Goal: Transaction & Acquisition: Book appointment/travel/reservation

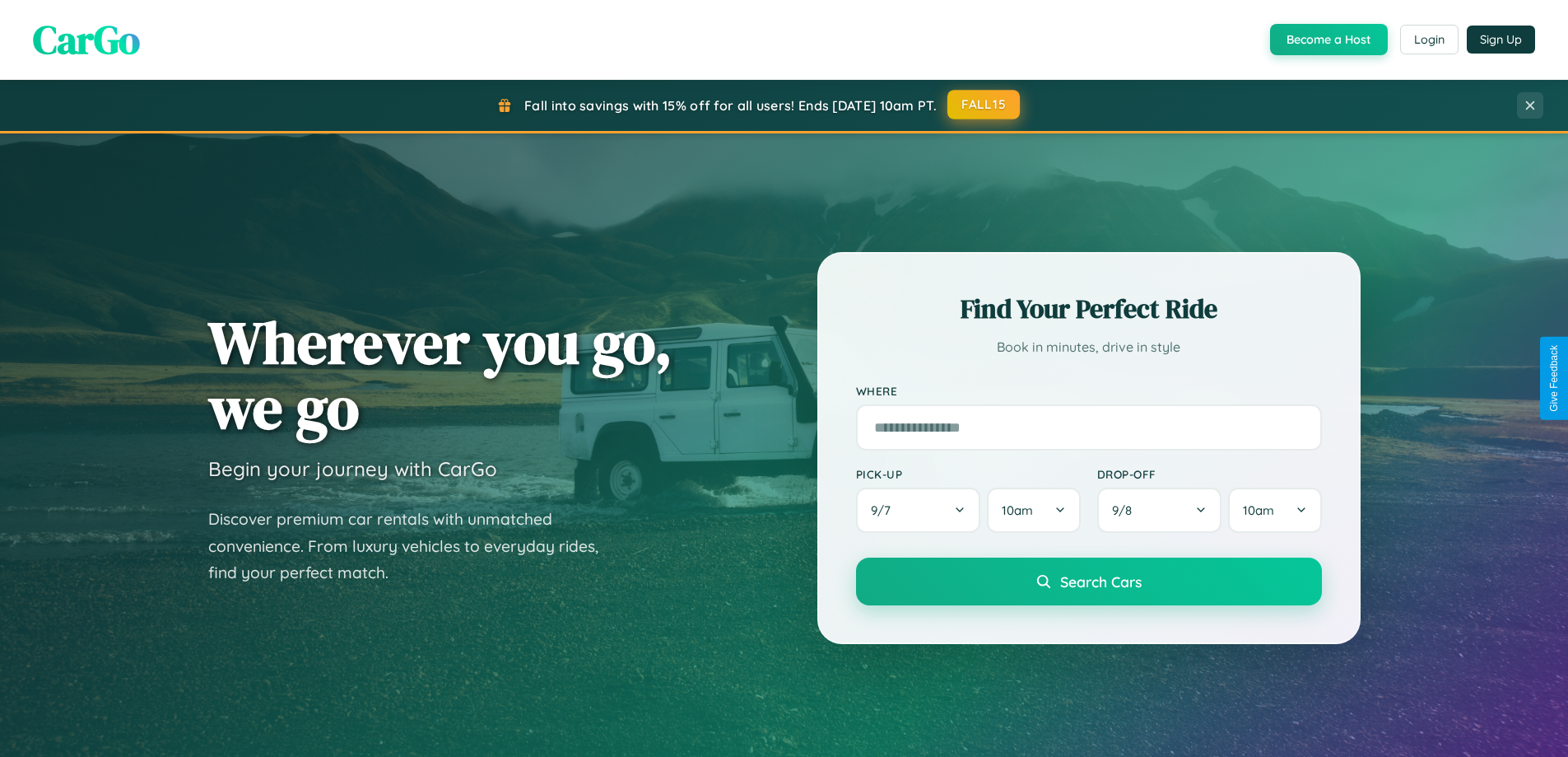
click at [985, 104] on button "FALL15" at bounding box center [983, 104] width 73 height 30
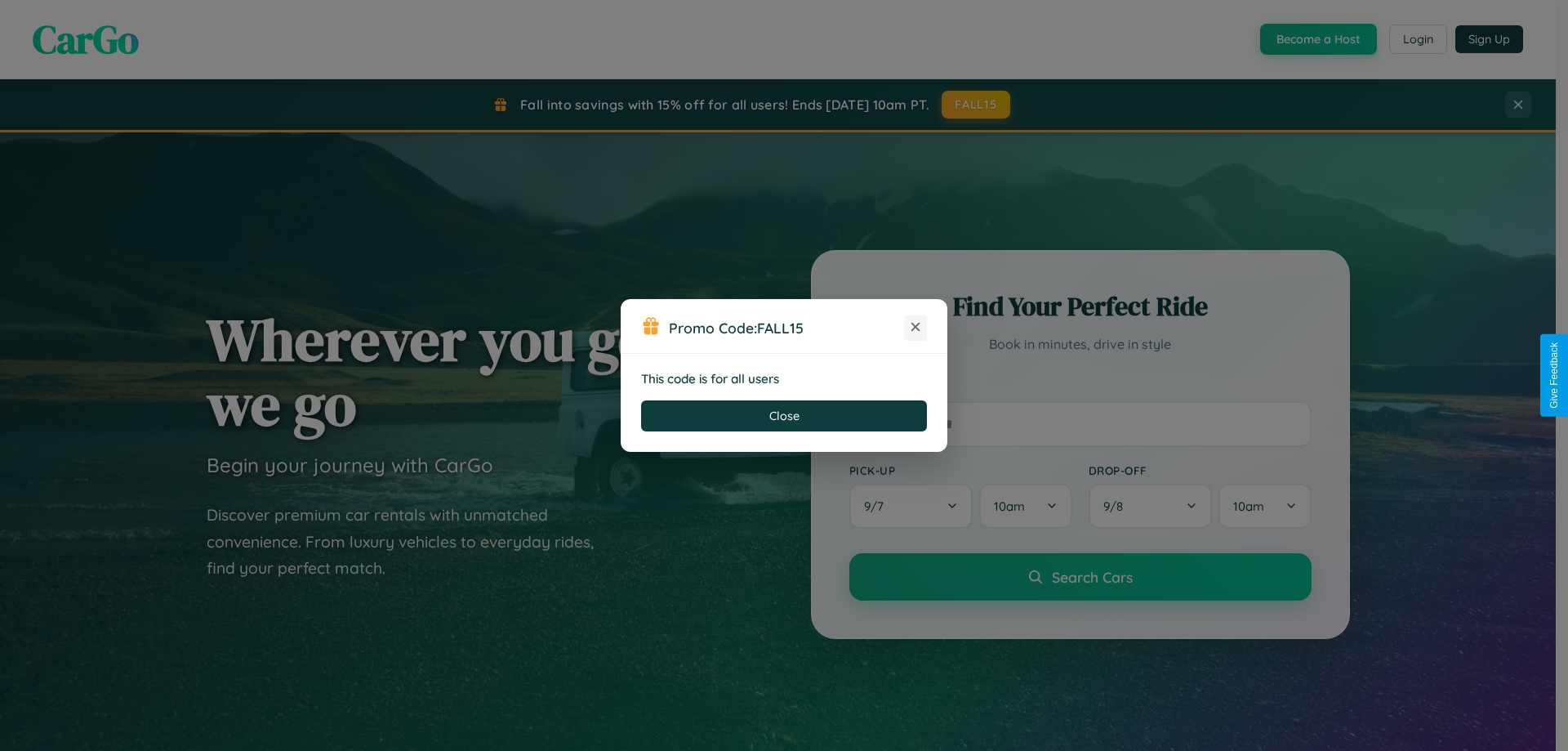
click at [915, 327] on icon at bounding box center [915, 326] width 16 height 16
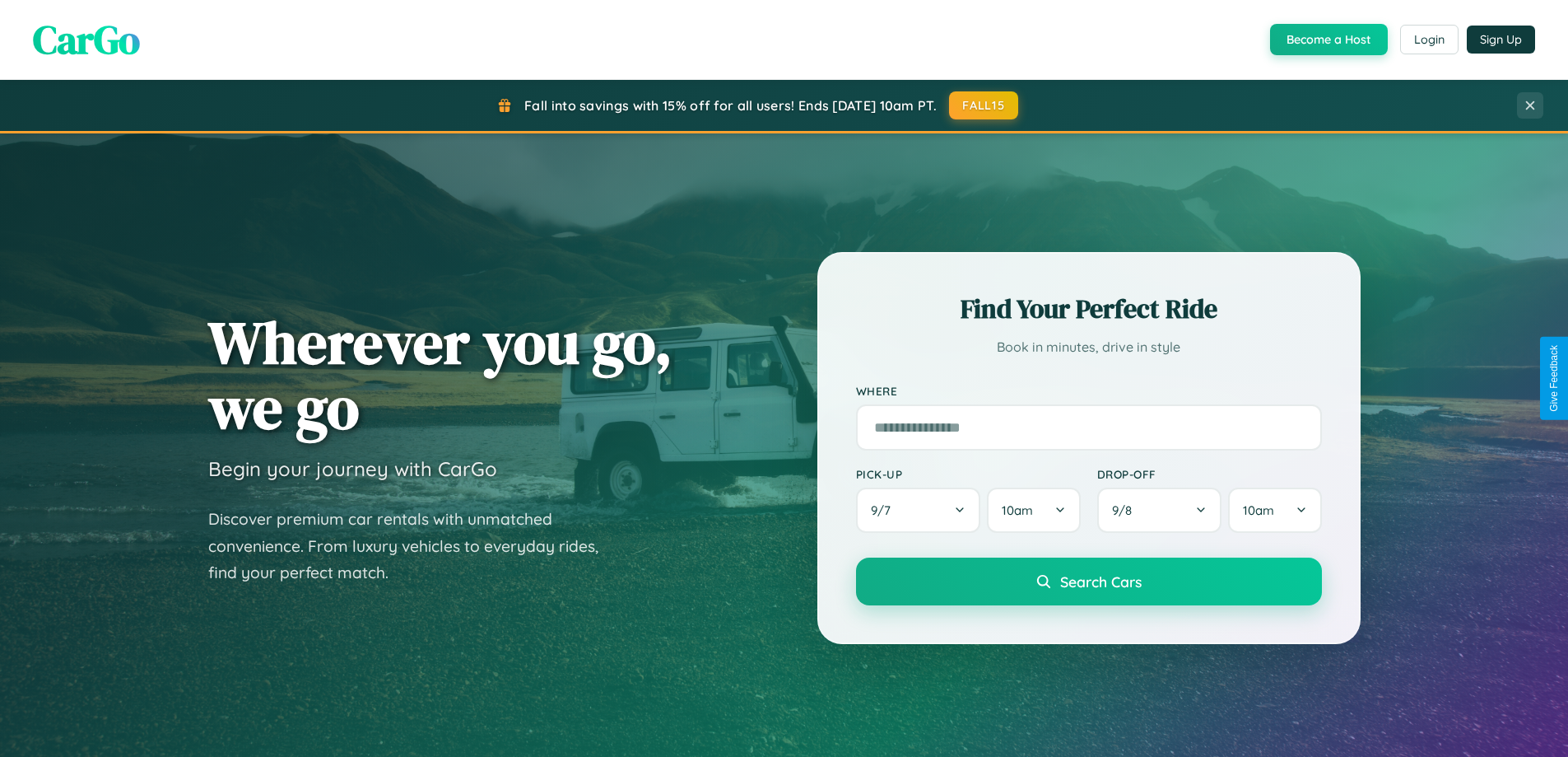
scroll to position [1133, 0]
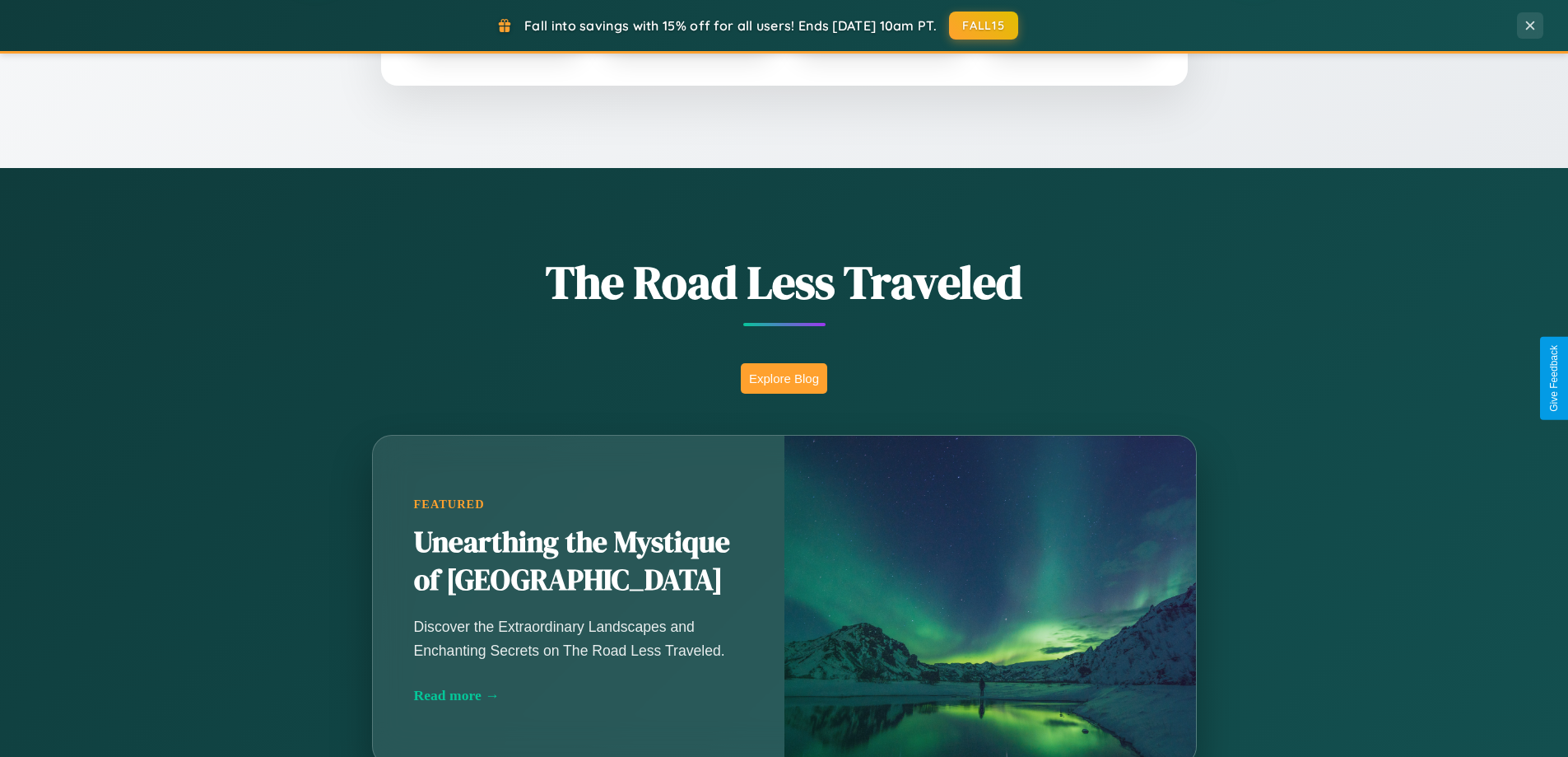
click at [784, 378] on button "Explore Blog" at bounding box center [783, 378] width 86 height 31
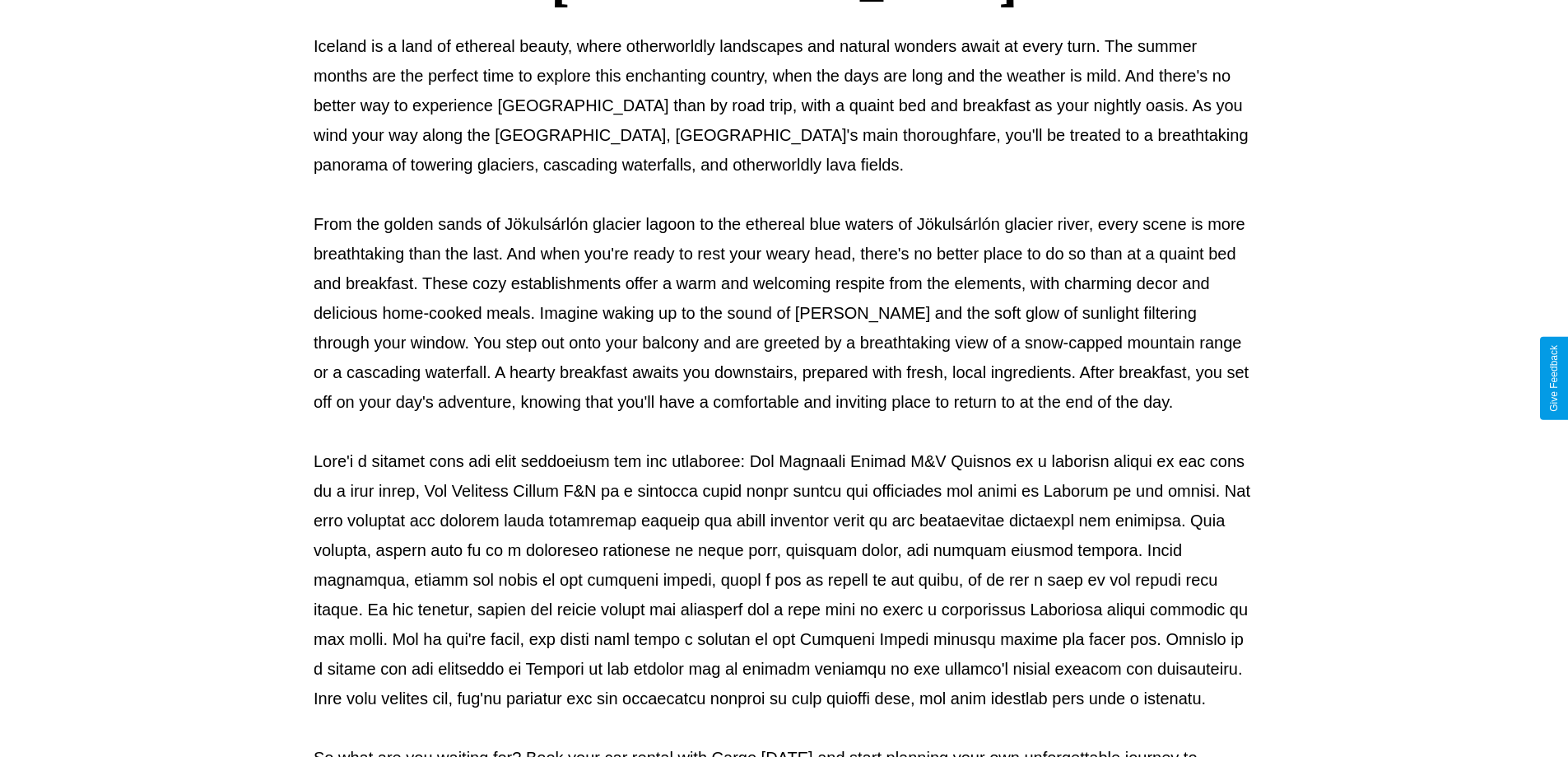
scroll to position [533, 0]
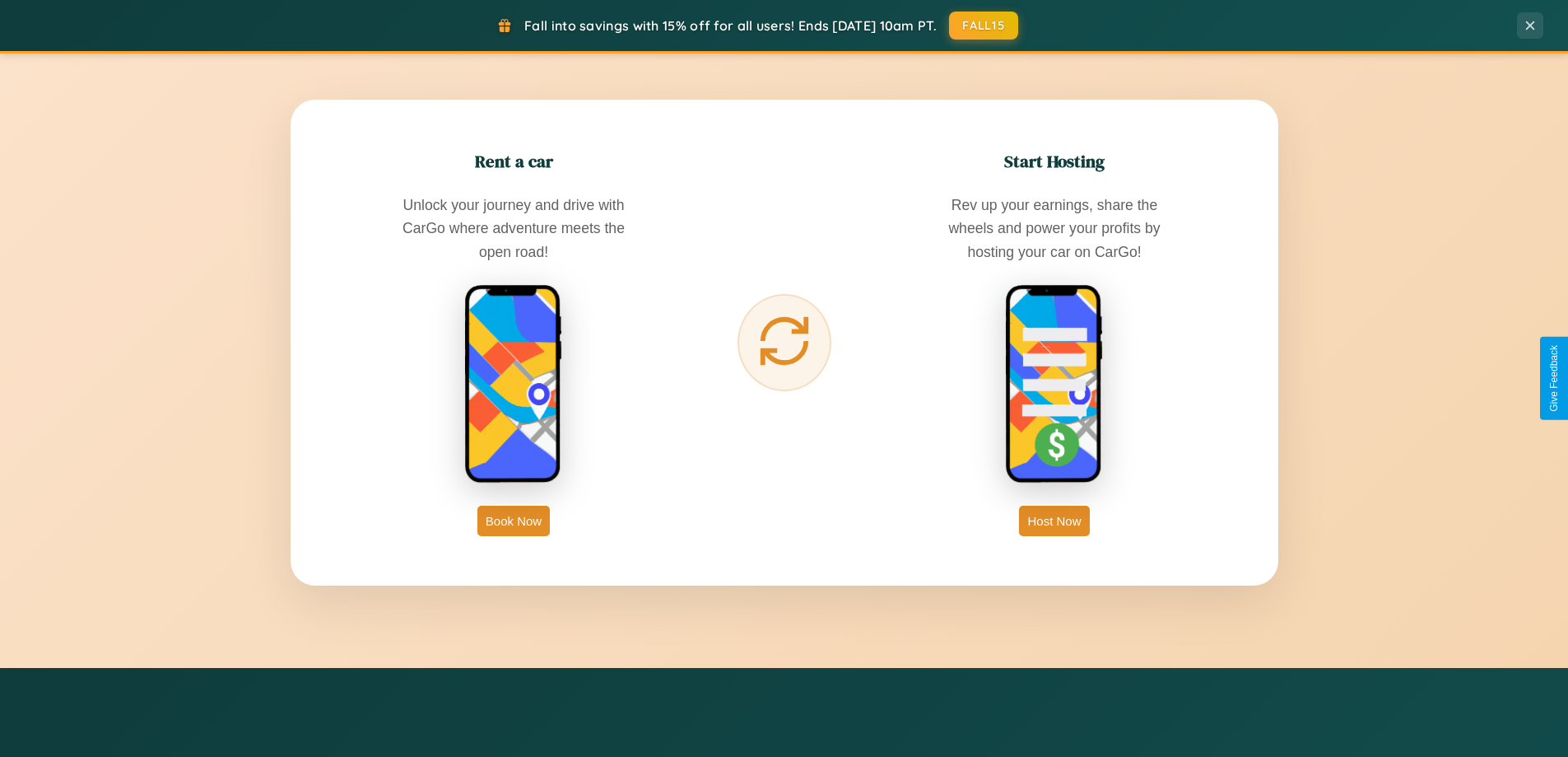
scroll to position [2646, 0]
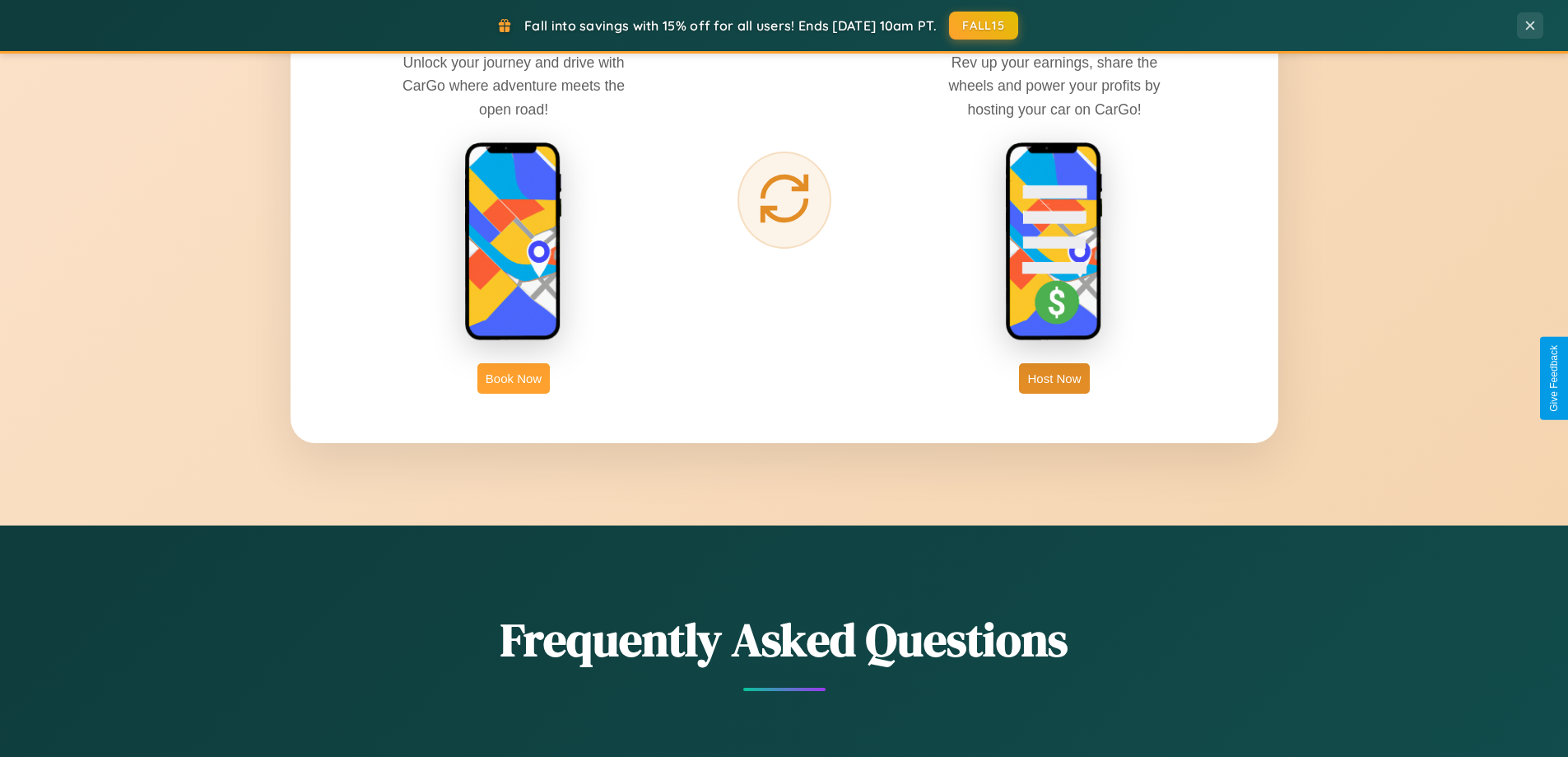
click at [513, 378] on button "Book Now" at bounding box center [513, 378] width 73 height 31
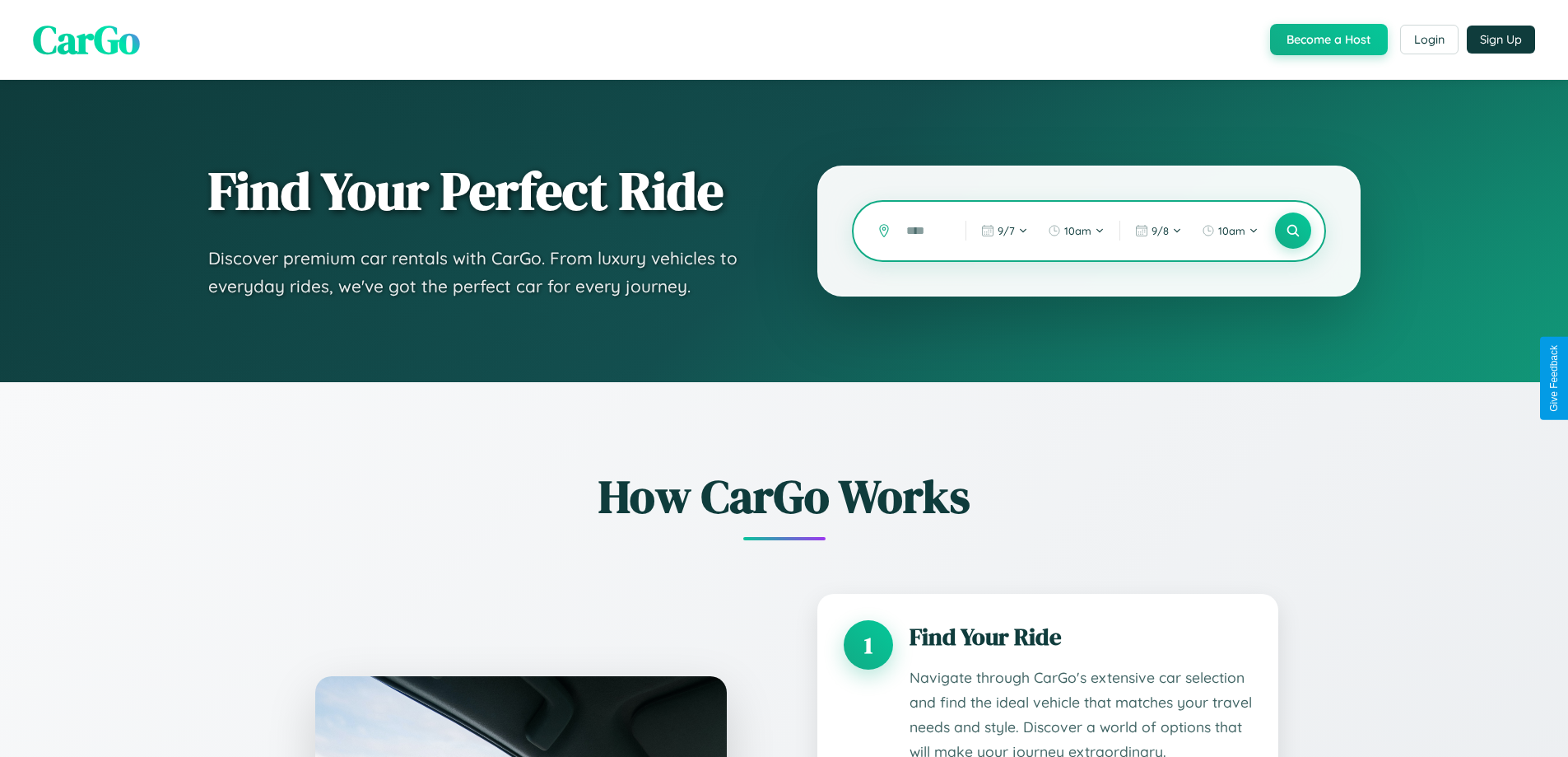
click at [923, 231] on input "text" at bounding box center [923, 231] width 51 height 29
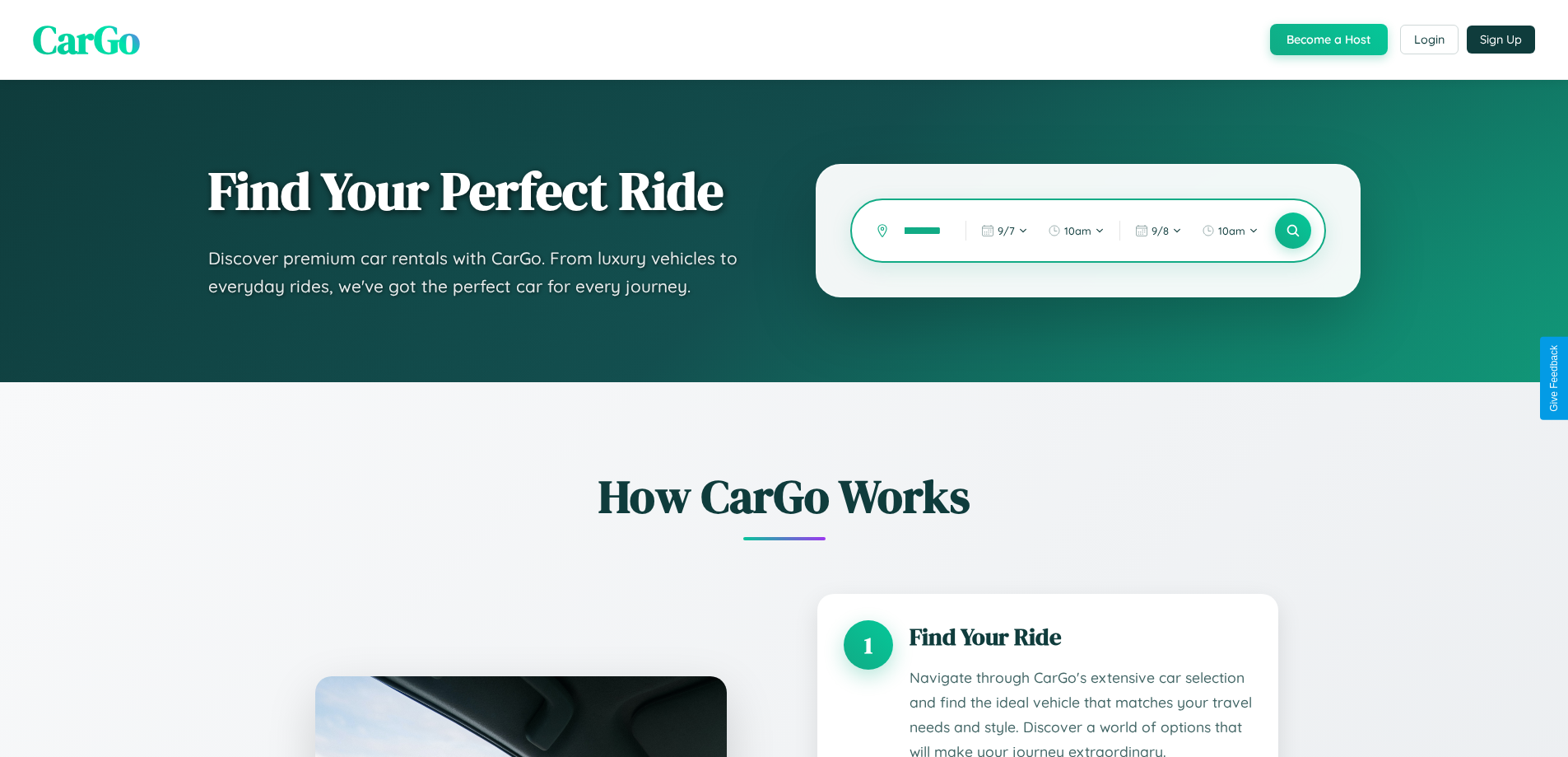
scroll to position [0, 23]
type input "*********"
click at [1292, 231] on icon at bounding box center [1292, 231] width 15 height 15
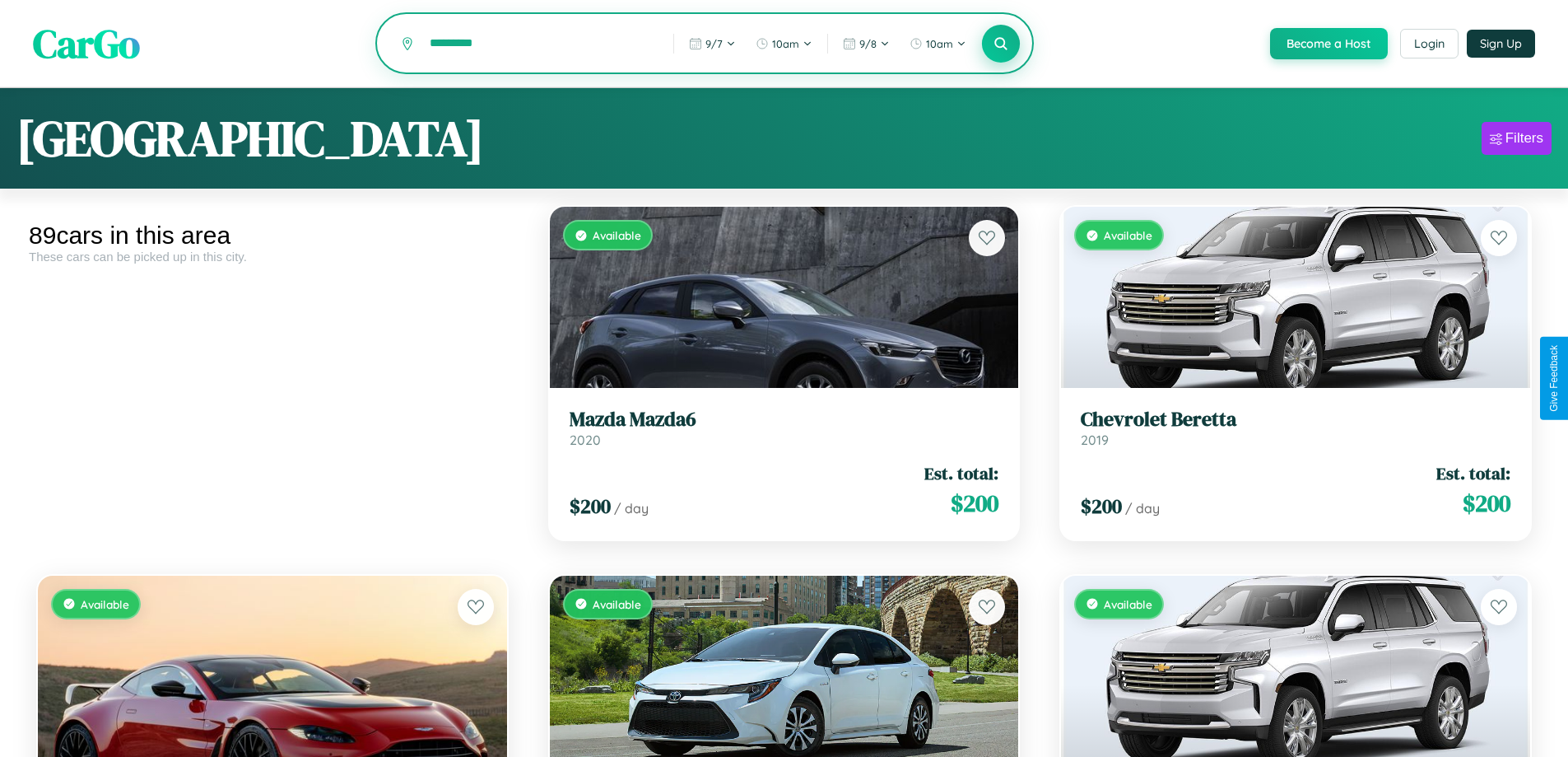
type input "*********"
click at [1000, 44] on icon at bounding box center [1001, 43] width 15 height 15
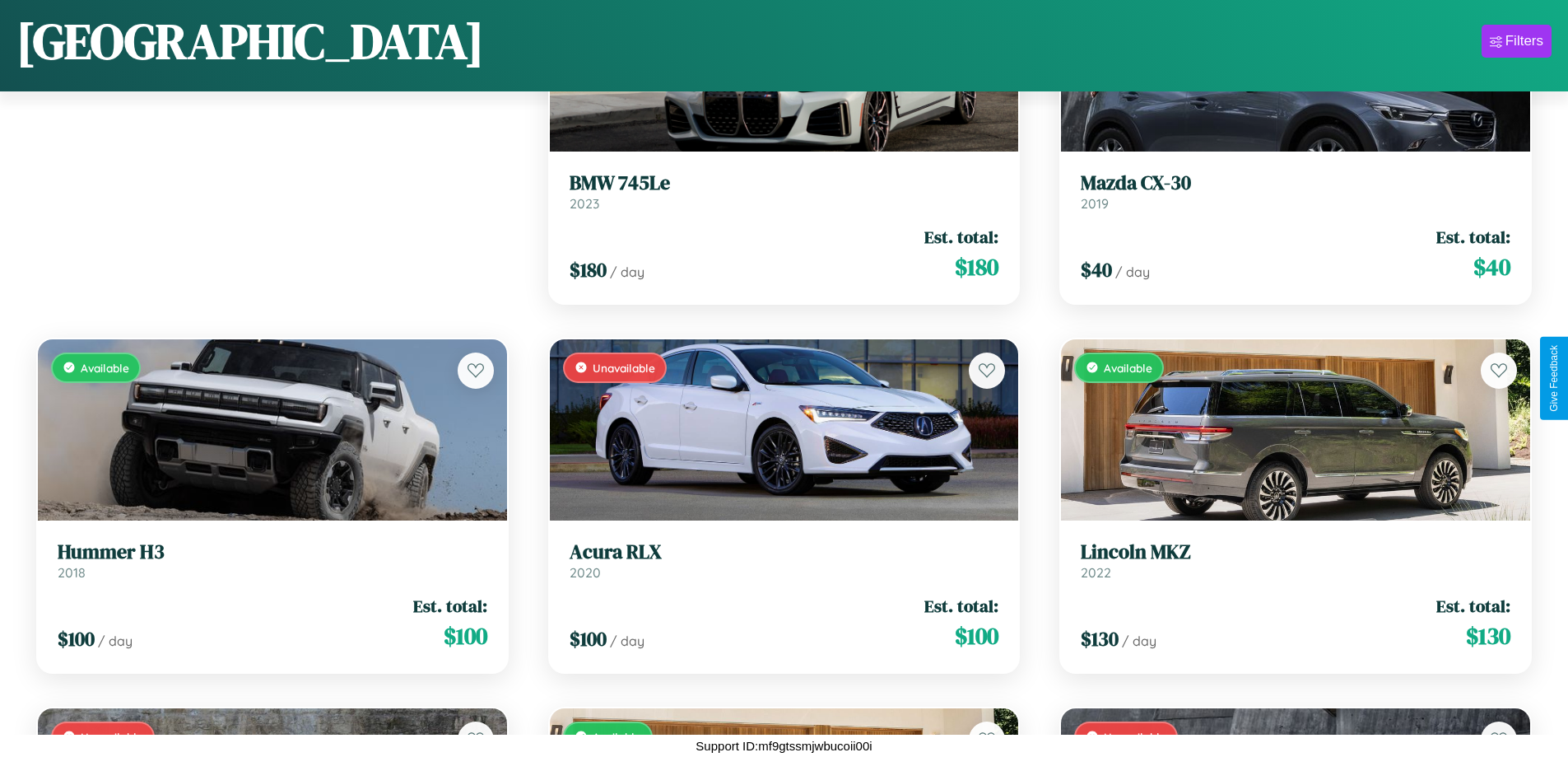
scroll to position [601, 0]
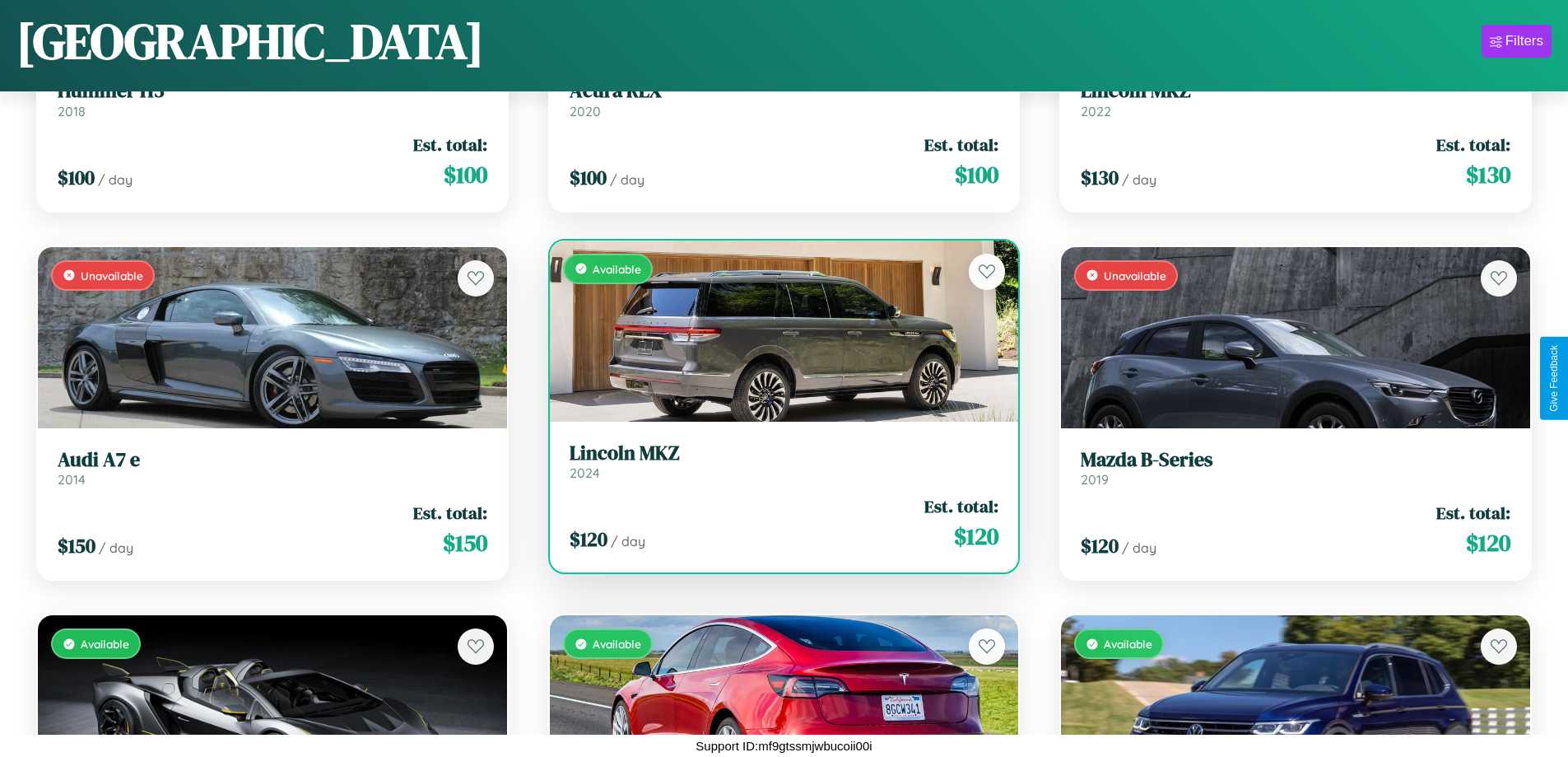
click at [777, 461] on h3 "Lincoln MKZ" at bounding box center [784, 454] width 430 height 24
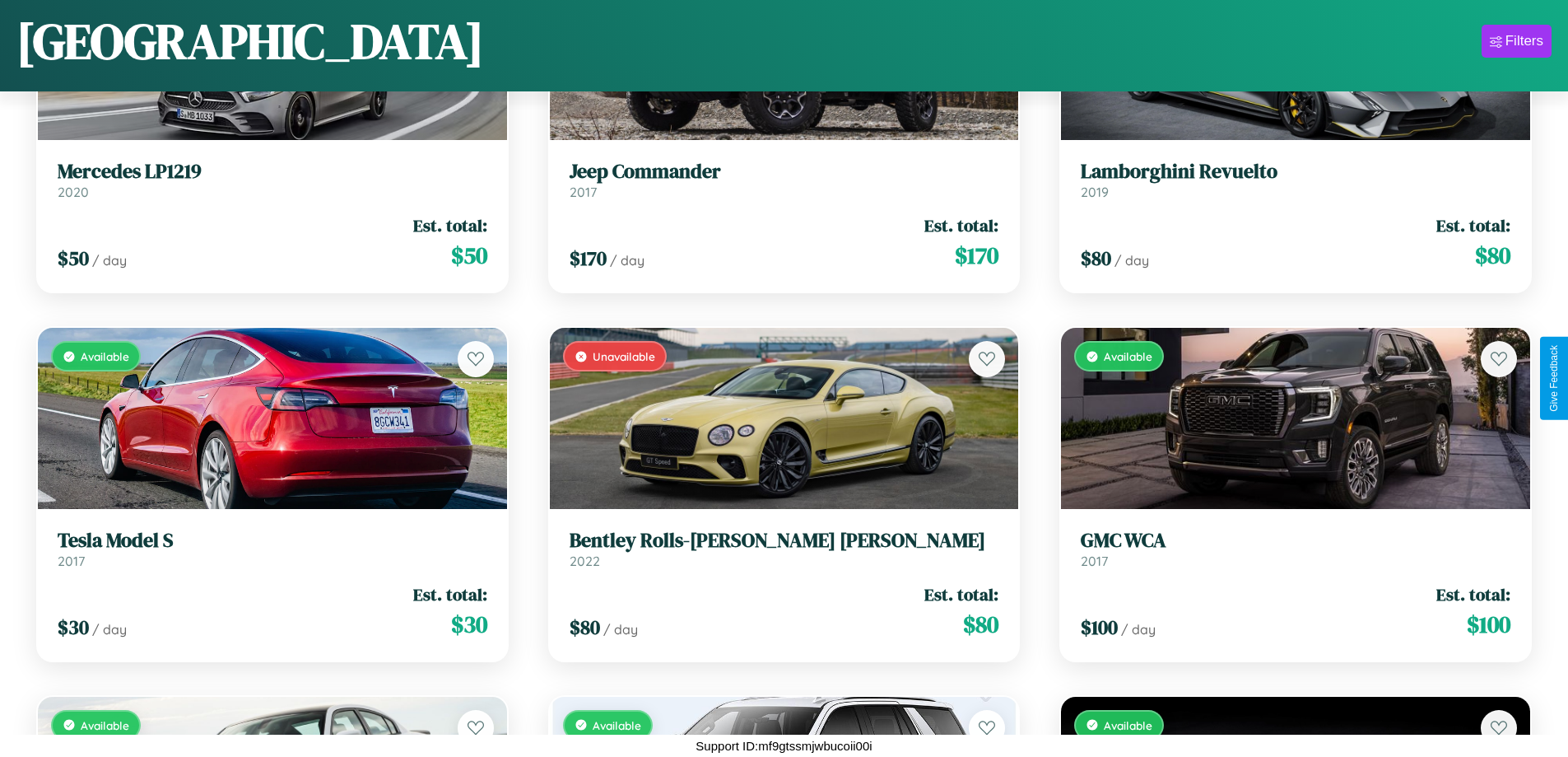
scroll to position [10556, 0]
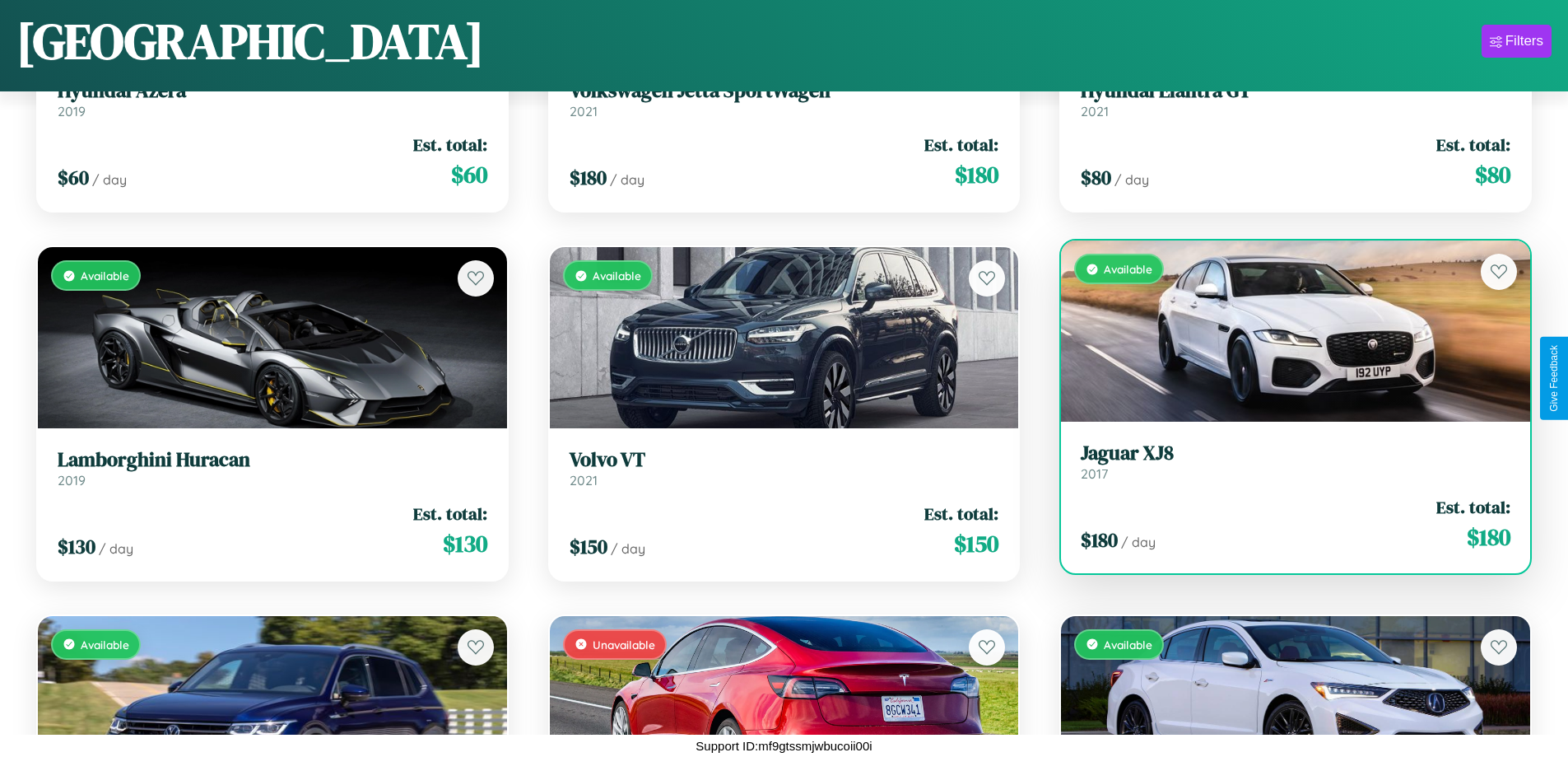
click at [1284, 467] on link "Jaguar XJ8 2017" at bounding box center [1295, 461] width 430 height 40
